Goal: Task Accomplishment & Management: Use online tool/utility

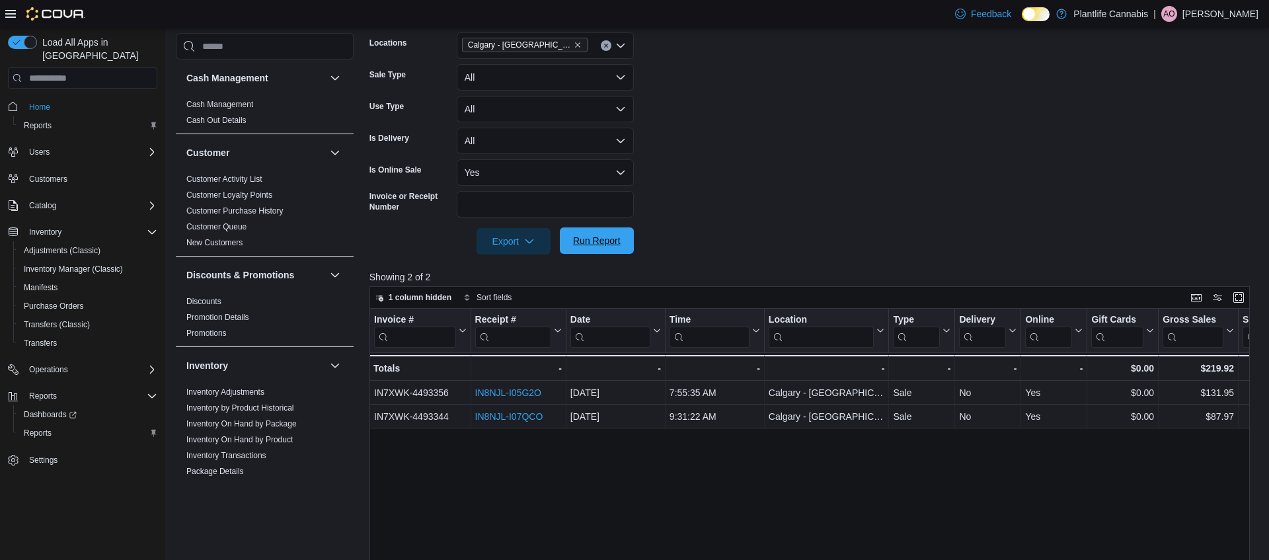
scroll to position [0, 164]
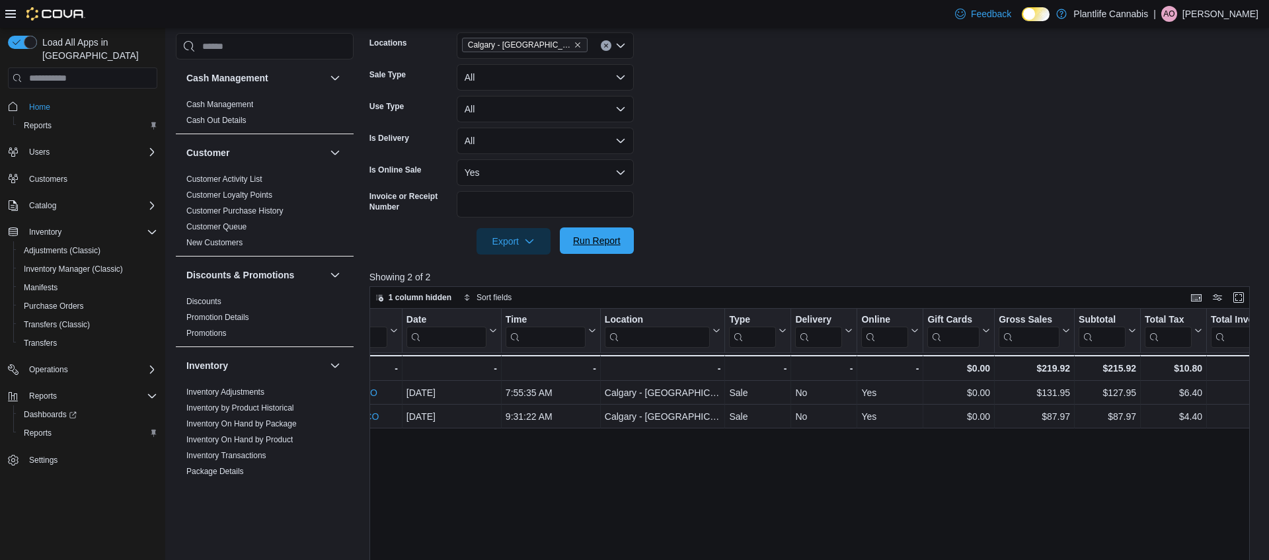
click at [608, 240] on span "Run Report" at bounding box center [597, 240] width 48 height 13
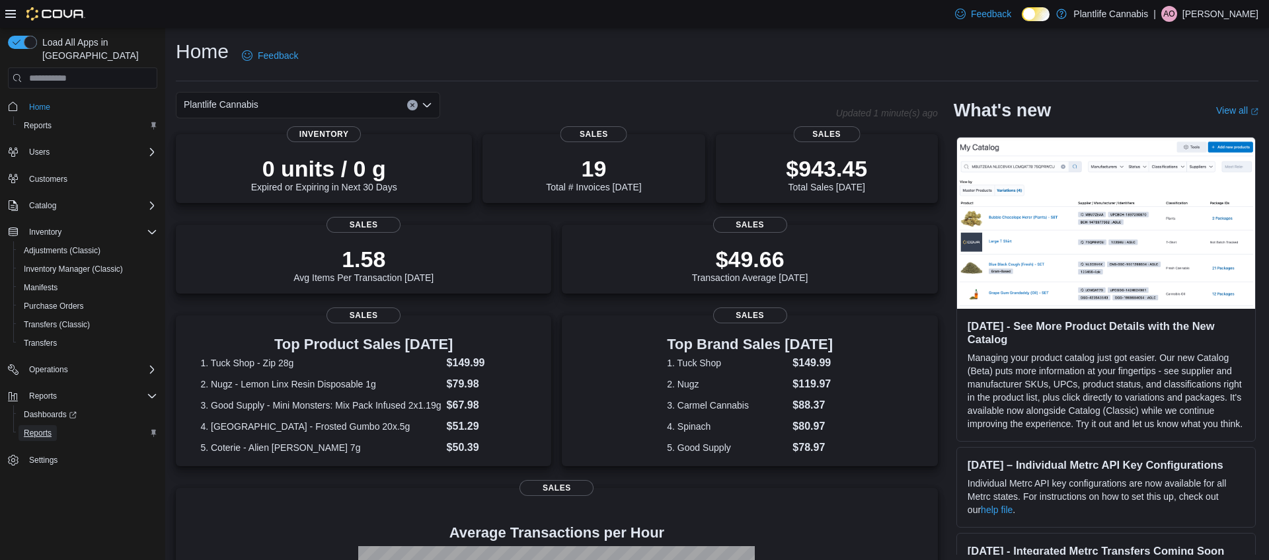
click at [47, 428] on span "Reports" at bounding box center [38, 433] width 28 height 11
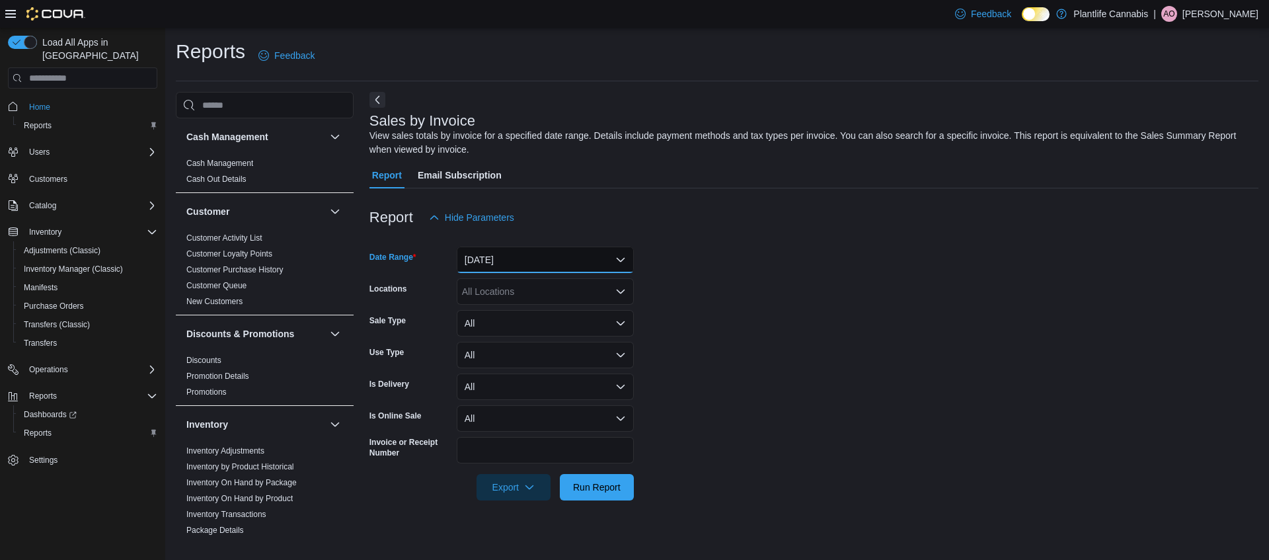
click at [557, 263] on button "Yesterday" at bounding box center [545, 260] width 177 height 26
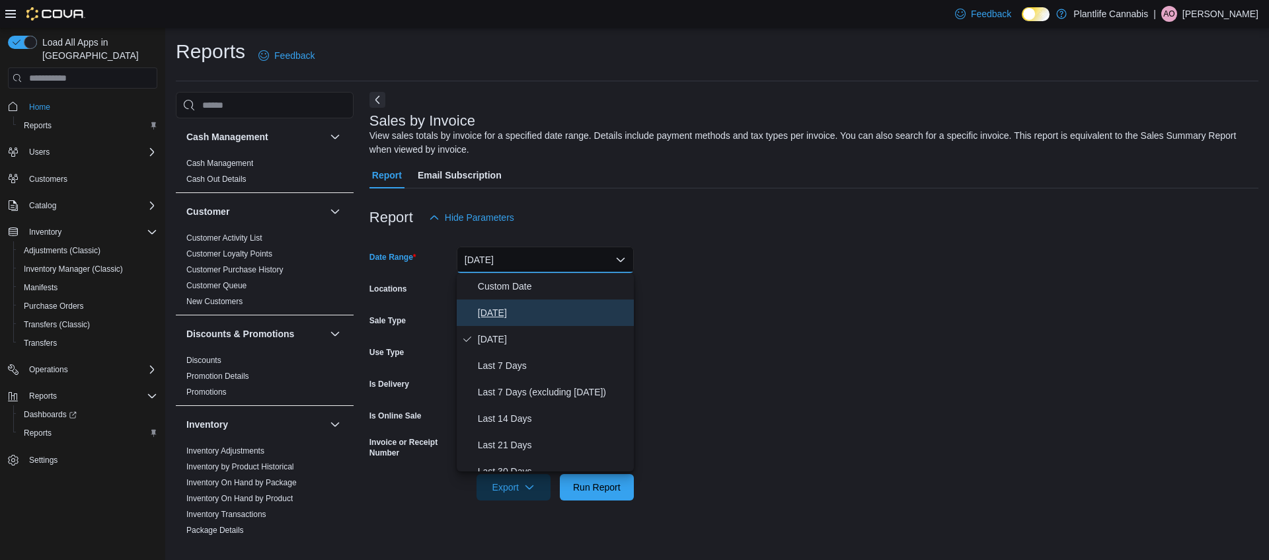
click at [555, 305] on span "Today" at bounding box center [553, 313] width 151 height 16
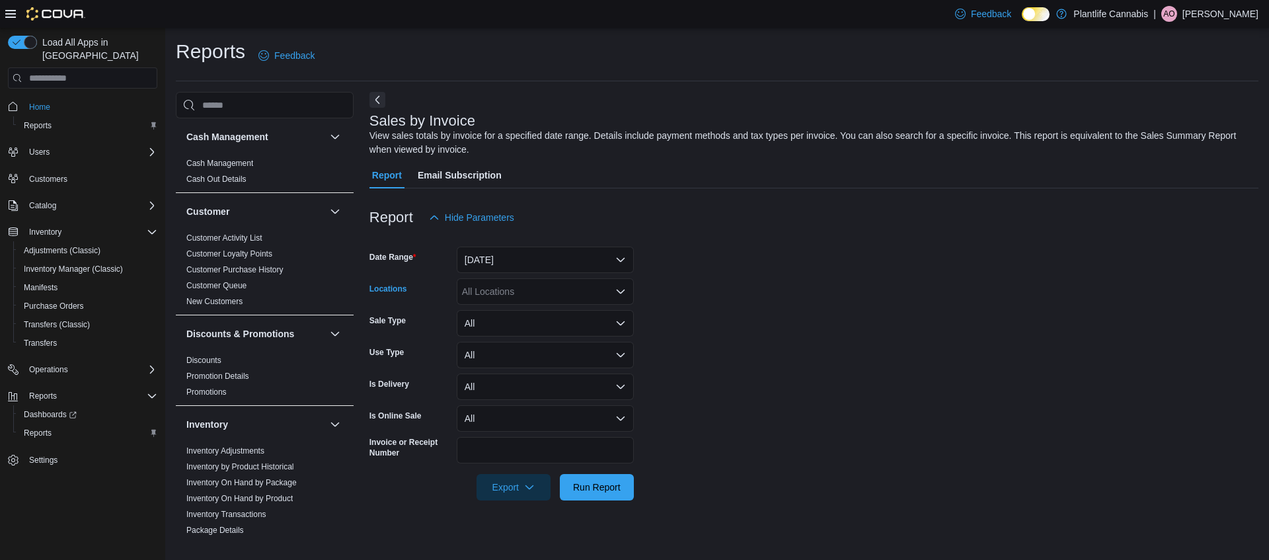
click at [543, 296] on div "All Locations" at bounding box center [545, 291] width 177 height 26
type input "**"
click at [563, 320] on div "Emerald Hills" at bounding box center [545, 313] width 161 height 13
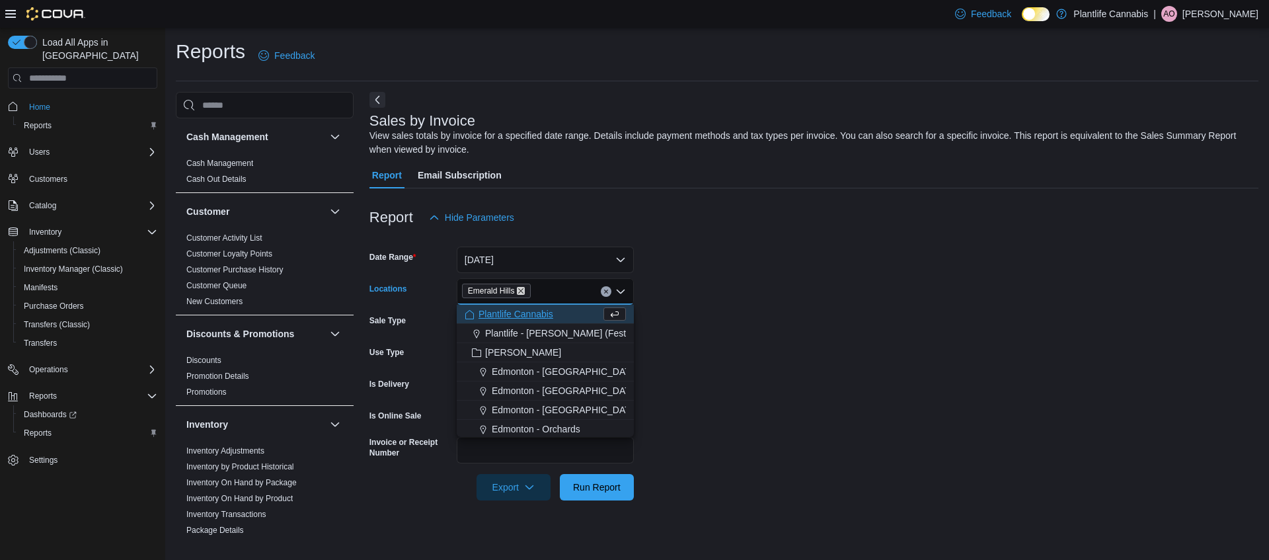
click at [522, 289] on icon "Remove Emerald Hills from selection in this group" at bounding box center [521, 291] width 8 height 8
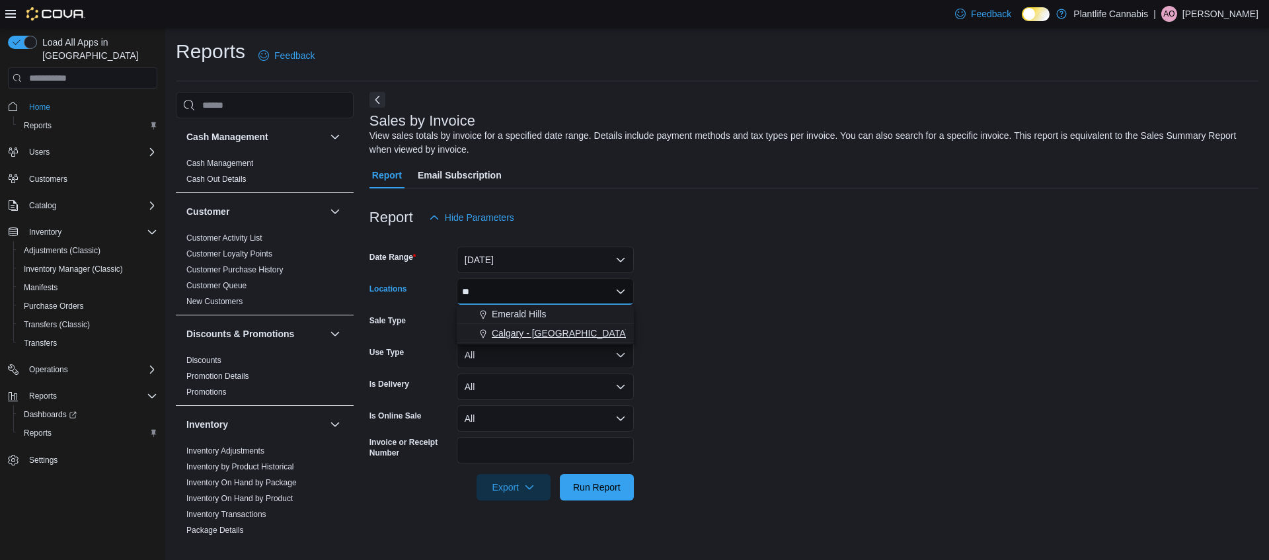
type input "**"
click at [557, 335] on span "Calgary - Harvest Hills" at bounding box center [560, 333] width 136 height 13
click at [805, 403] on form "Date Range Today Locations Calgary - Harvest Hills Sale Type All Use Type All I…" at bounding box center [814, 366] width 889 height 270
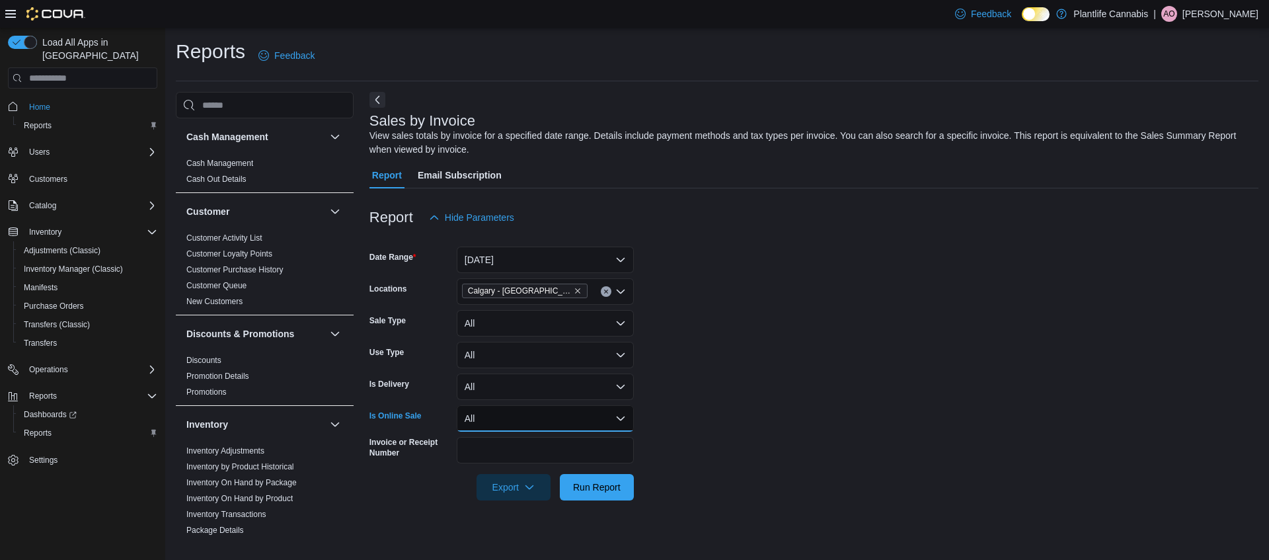
drag, startPoint x: 543, startPoint y: 416, endPoint x: 538, endPoint y: 428, distance: 13.9
click at [543, 416] on button "All" at bounding box center [545, 418] width 177 height 26
drag, startPoint x: 518, startPoint y: 468, endPoint x: 570, endPoint y: 486, distance: 55.2
click at [518, 468] on span "Yes" at bounding box center [553, 471] width 151 height 16
drag, startPoint x: 628, startPoint y: 491, endPoint x: 646, endPoint y: 477, distance: 22.6
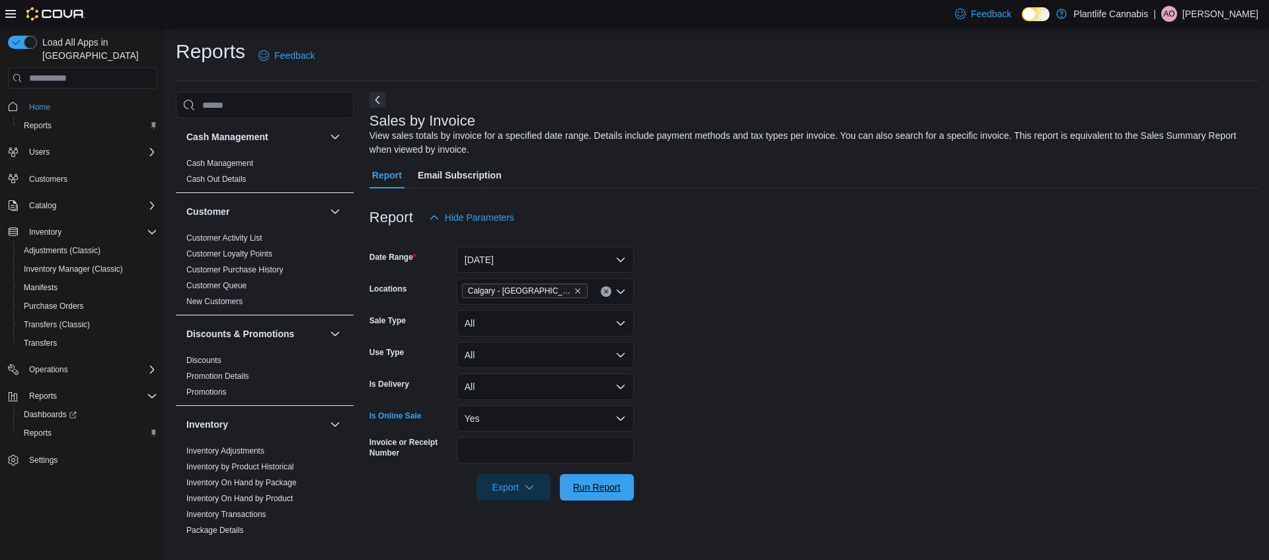
click at [628, 491] on button "Run Report" at bounding box center [597, 487] width 74 height 26
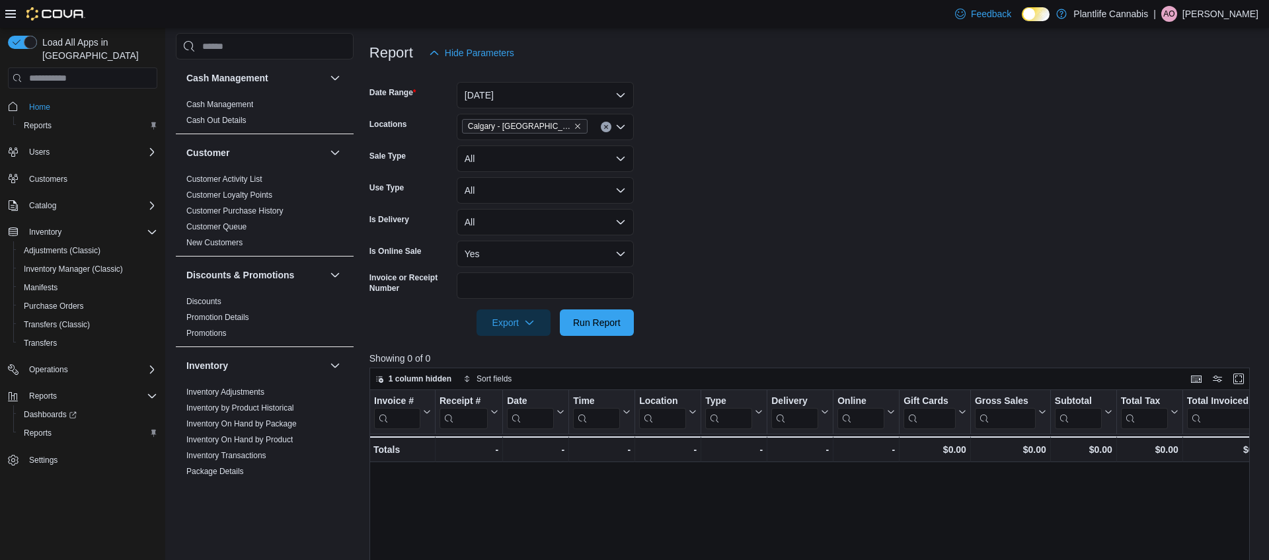
scroll to position [204, 0]
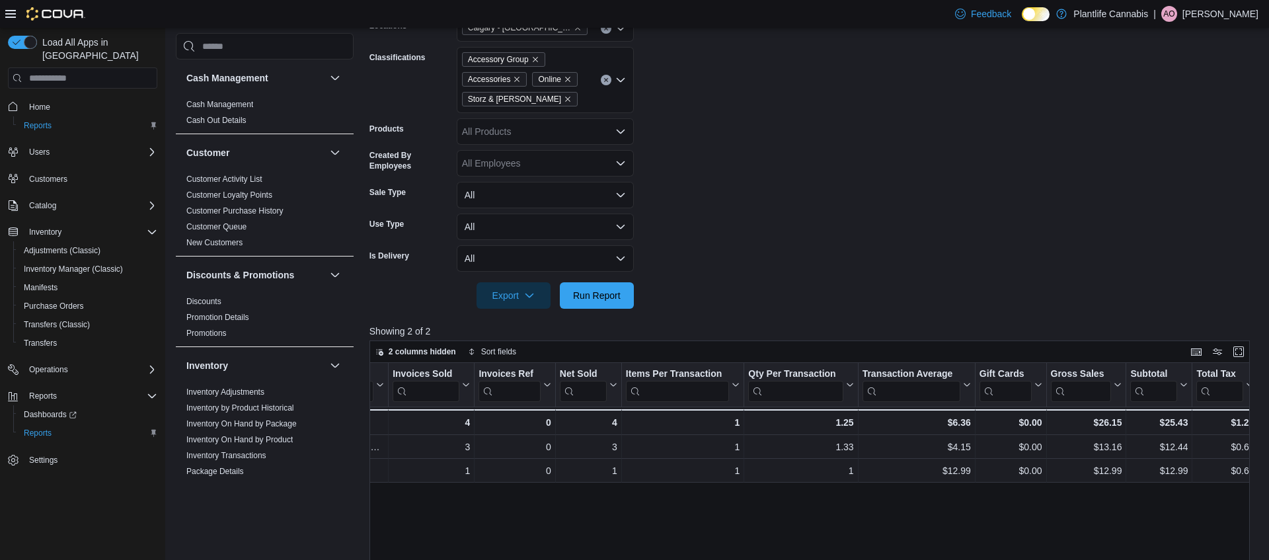
scroll to position [0, 89]
